Goal: Use online tool/utility: Utilize a website feature to perform a specific function

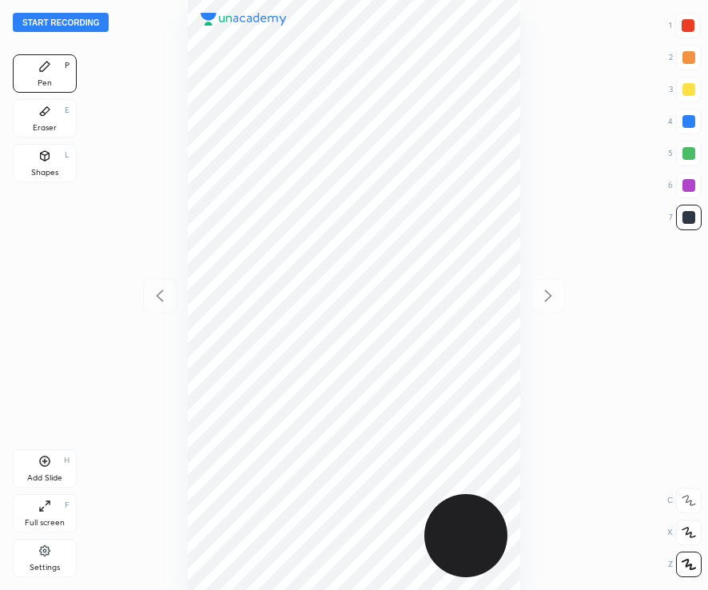
scroll to position [590, 452]
click at [72, 22] on button "Start recording" at bounding box center [61, 22] width 96 height 19
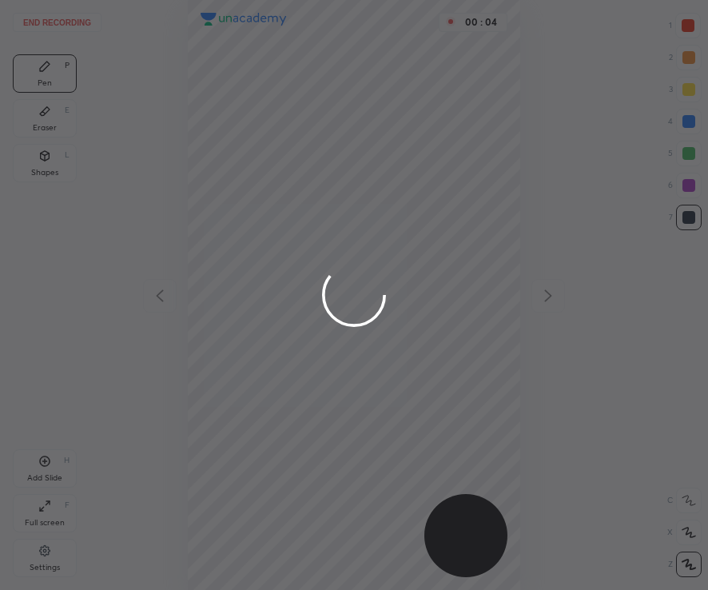
click at [694, 27] on div at bounding box center [354, 295] width 708 height 590
click at [691, 28] on div at bounding box center [354, 295] width 708 height 590
click at [694, 30] on div at bounding box center [354, 295] width 708 height 590
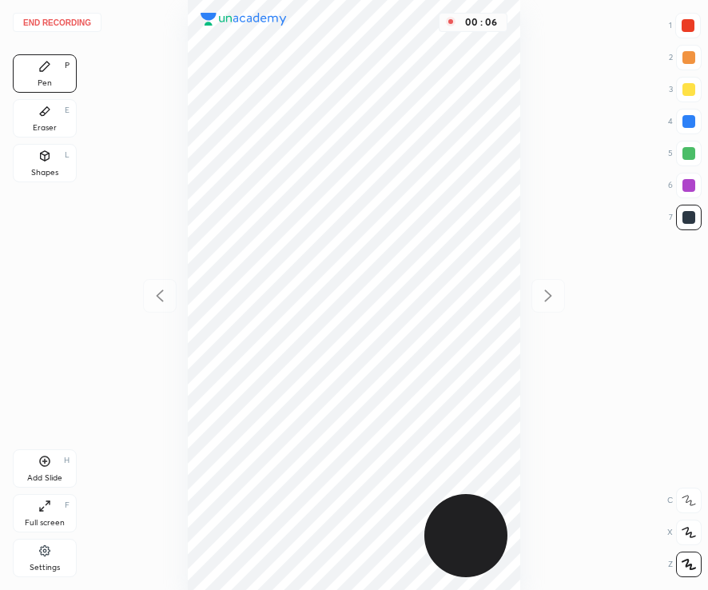
click at [691, 30] on div at bounding box center [688, 25] width 13 height 13
click at [684, 188] on div at bounding box center [689, 185] width 13 height 13
click at [57, 474] on div "Add Slide" at bounding box center [44, 478] width 35 height 8
click at [691, 20] on div at bounding box center [688, 25] width 13 height 13
click at [685, 212] on div at bounding box center [689, 217] width 13 height 13
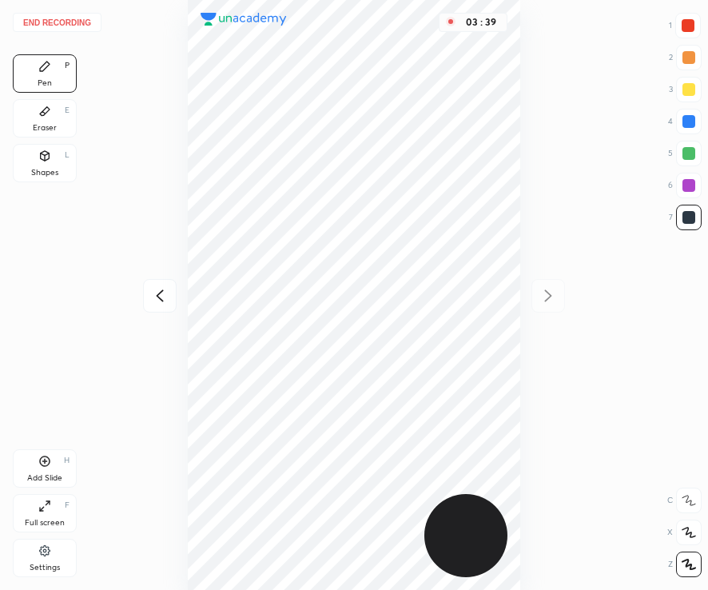
click at [51, 471] on div "Add Slide H" at bounding box center [45, 468] width 64 height 38
click at [685, 129] on div at bounding box center [689, 122] width 26 height 26
click at [687, 28] on div at bounding box center [688, 25] width 13 height 13
click at [51, 468] on div "Add Slide H" at bounding box center [45, 468] width 64 height 38
click at [688, 220] on div at bounding box center [689, 217] width 13 height 13
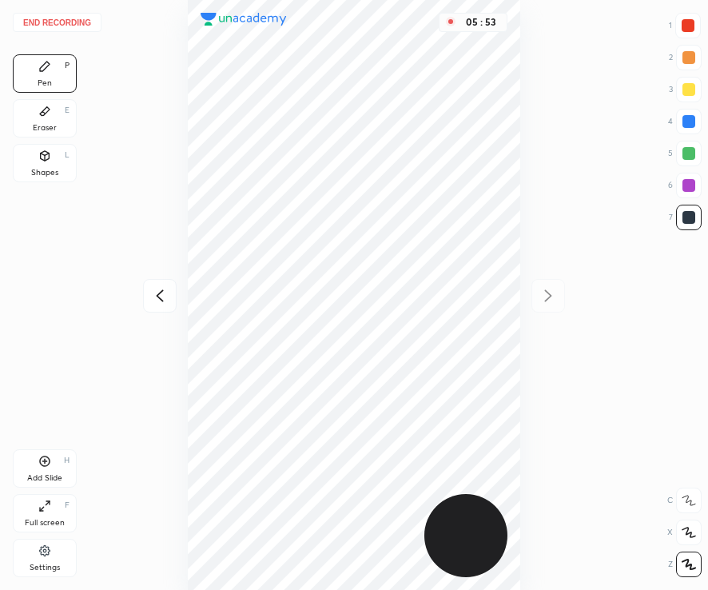
click at [52, 468] on div "Add Slide H" at bounding box center [45, 468] width 64 height 38
click at [686, 24] on div at bounding box center [688, 25] width 13 height 13
click at [45, 169] on div "Shapes" at bounding box center [44, 173] width 27 height 8
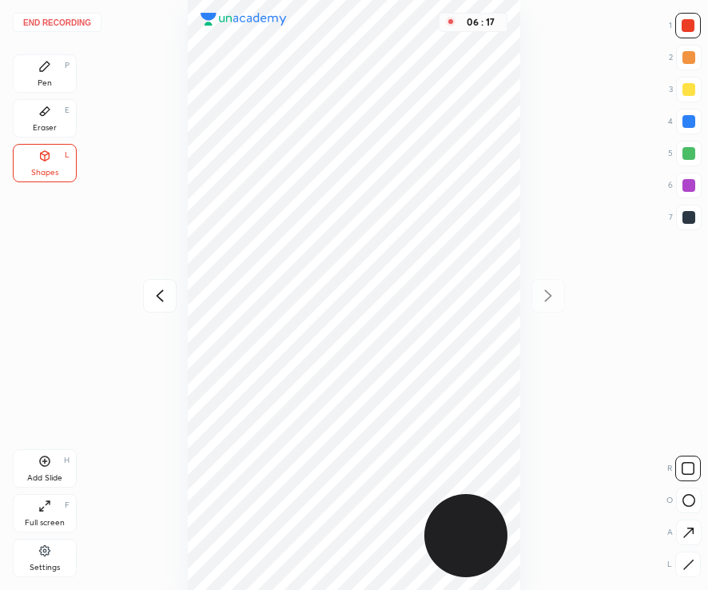
click at [74, 22] on button "End recording" at bounding box center [57, 22] width 89 height 19
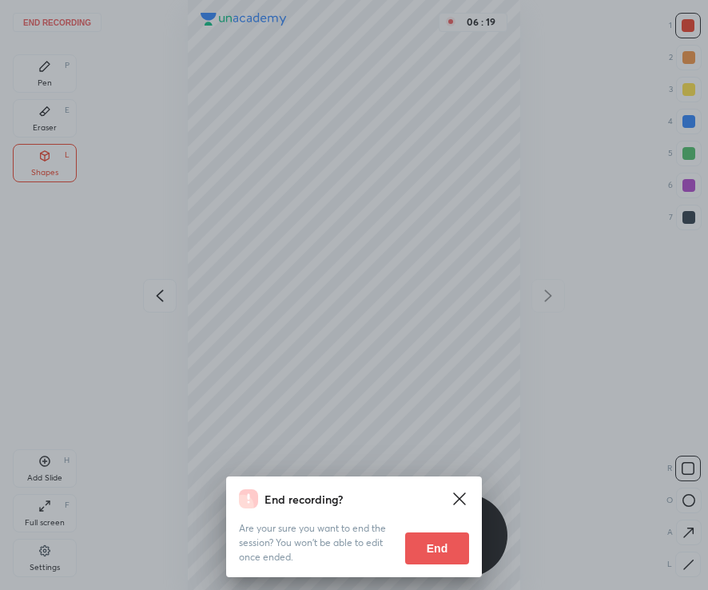
click at [439, 551] on button "End" at bounding box center [437, 548] width 64 height 32
